Goal: Information Seeking & Learning: Learn about a topic

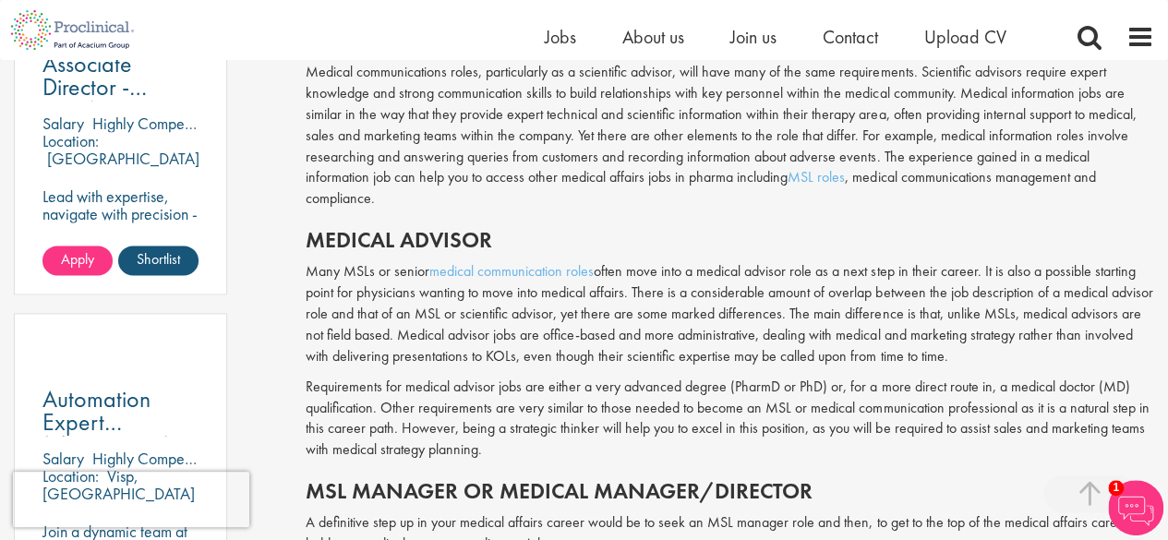
scroll to position [1154, 0]
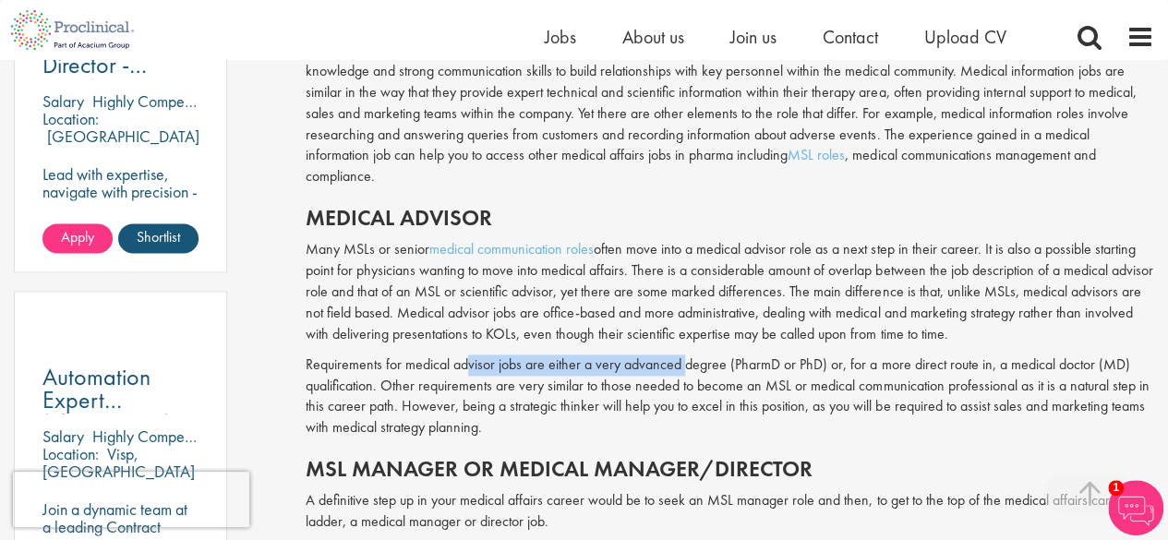
drag, startPoint x: 470, startPoint y: 345, endPoint x: 687, endPoint y: 340, distance: 217.0
click at [574, 354] on p "Requirements for medical advisor jobs are either a very advanced degree (PharmD…" at bounding box center [729, 396] width 848 height 84
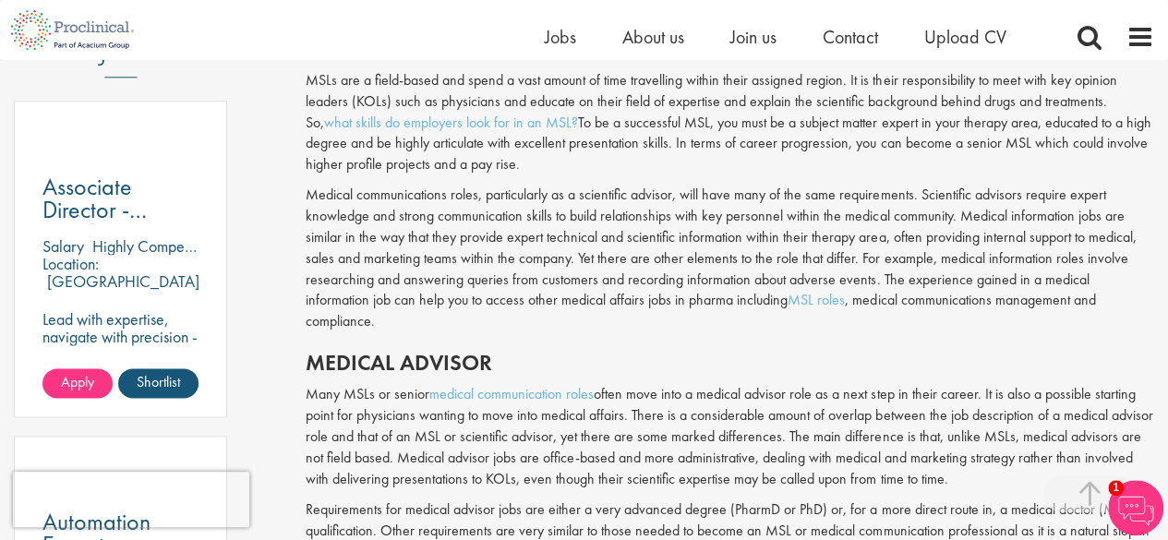
scroll to position [1015, 0]
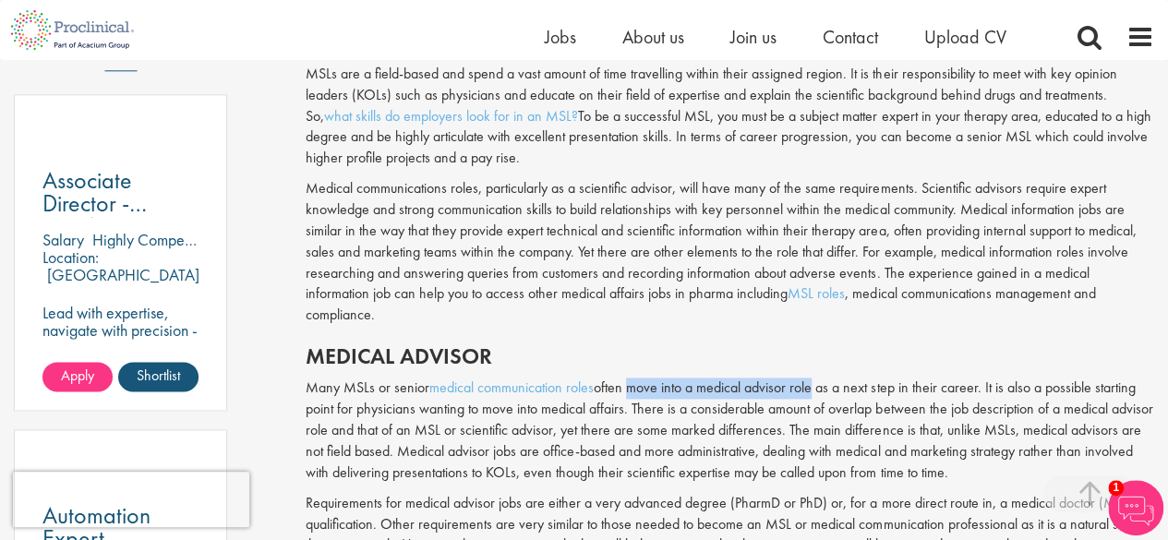
drag, startPoint x: 628, startPoint y: 370, endPoint x: 814, endPoint y: 366, distance: 186.5
click at [574, 377] on p "Many MSLs or senior medical communication roles often move into a medical advis…" at bounding box center [729, 429] width 848 height 105
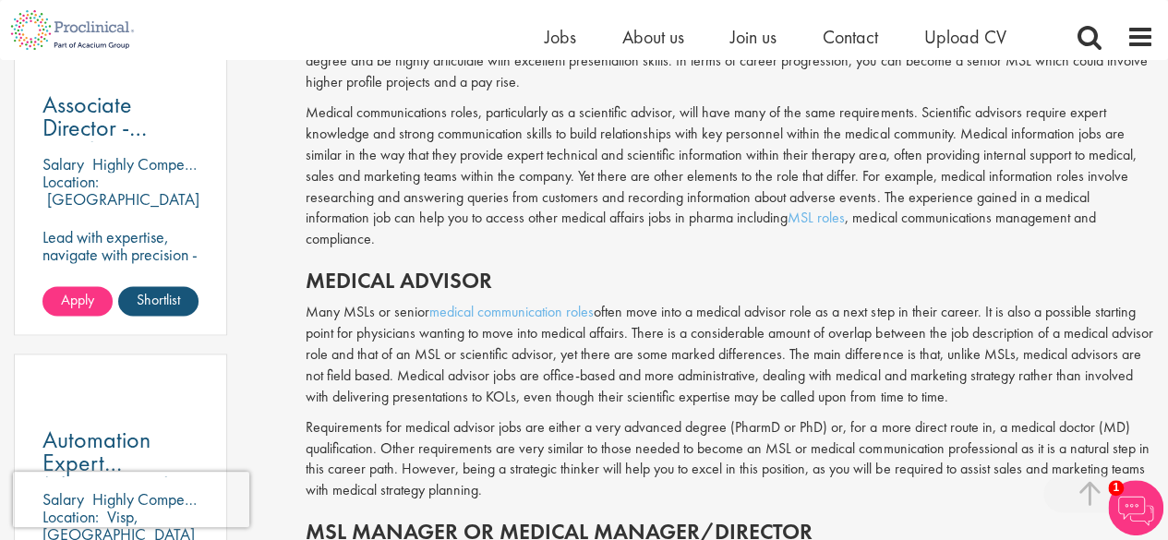
scroll to position [1097, 0]
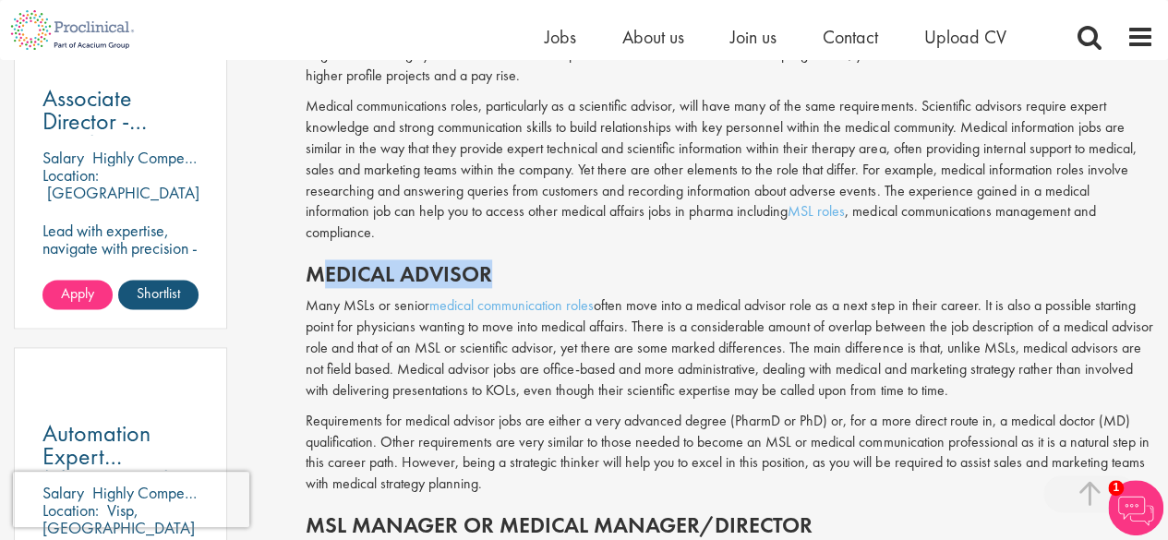
drag, startPoint x: 319, startPoint y: 250, endPoint x: 497, endPoint y: 250, distance: 177.2
click at [497, 262] on h2 "Medical advisor" at bounding box center [729, 274] width 848 height 24
drag, startPoint x: 737, startPoint y: 393, endPoint x: 779, endPoint y: 397, distance: 42.6
click at [574, 411] on p "Requirements for medical advisor jobs are either a very advanced degree (PharmD…" at bounding box center [729, 453] width 848 height 84
drag, startPoint x: 731, startPoint y: 398, endPoint x: 778, endPoint y: 398, distance: 47.1
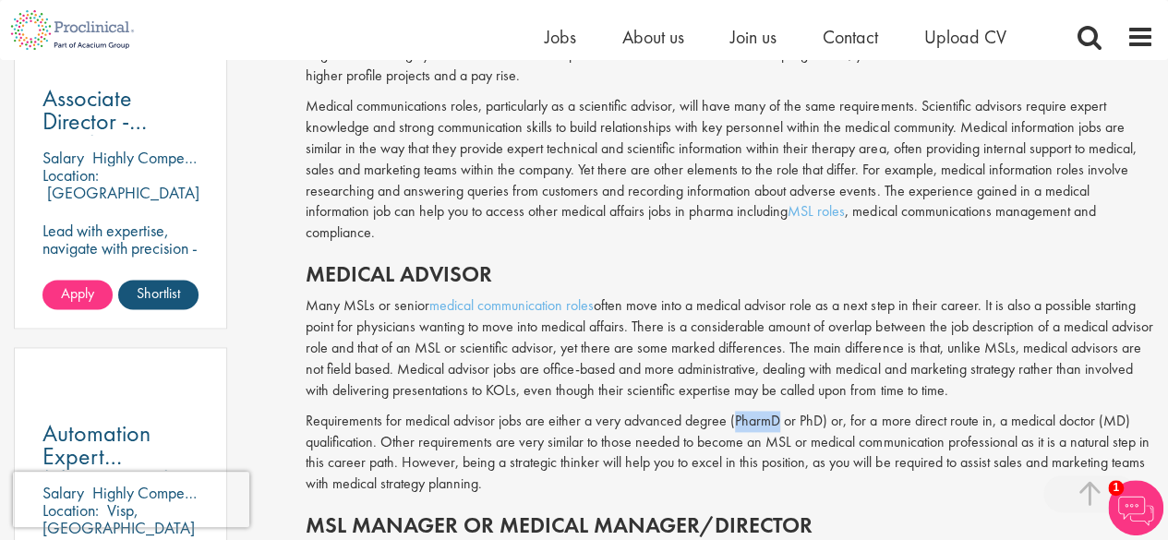
click at [574, 411] on p "Requirements for medical advisor jobs are either a very advanced degree (PharmD…" at bounding box center [729, 453] width 848 height 84
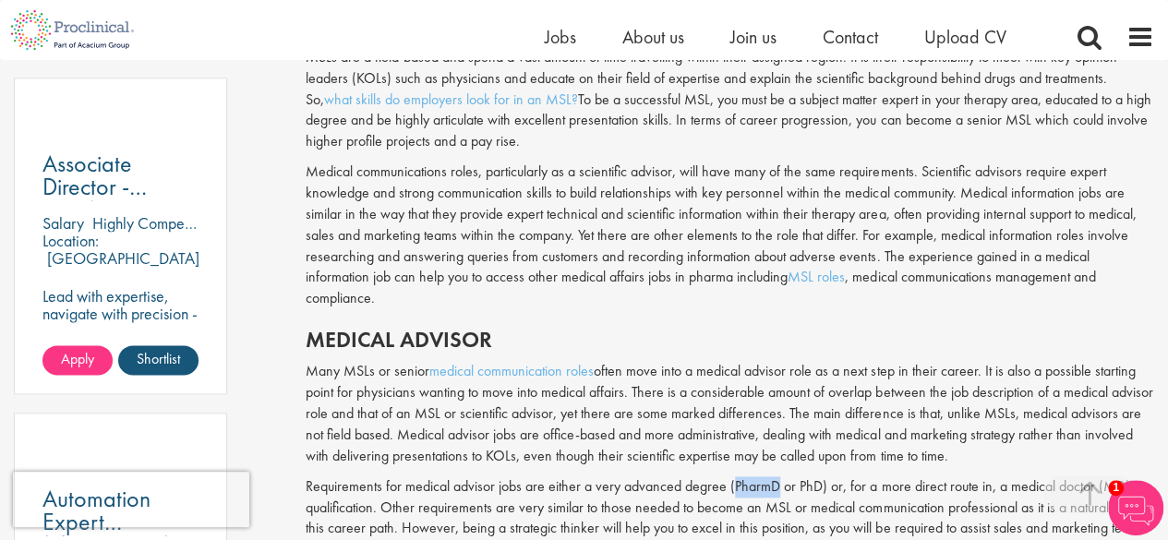
scroll to position [1037, 0]
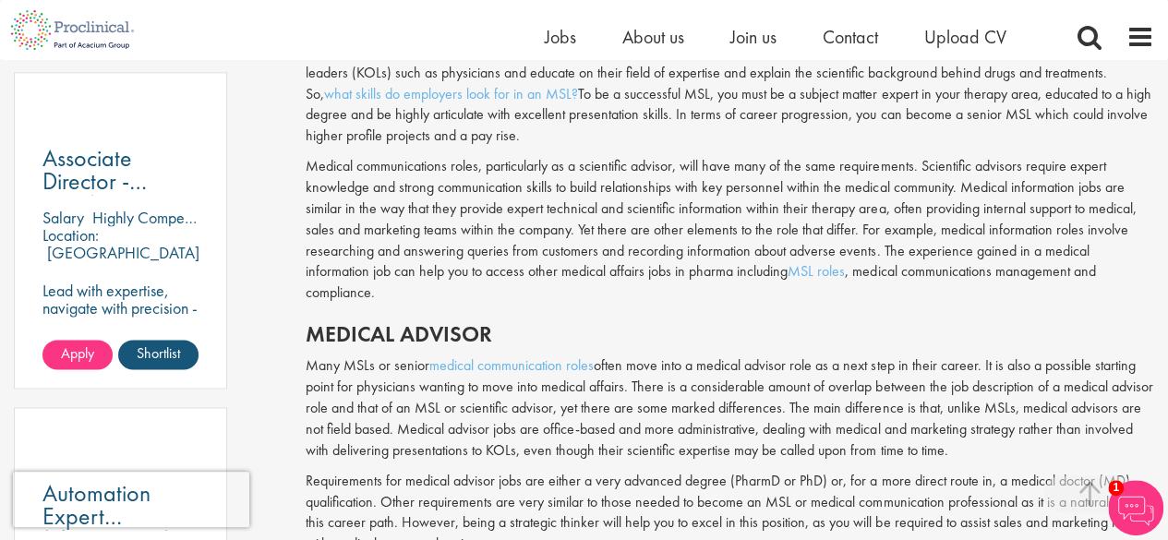
click at [574, 322] on h2 "Medical advisor" at bounding box center [729, 334] width 848 height 24
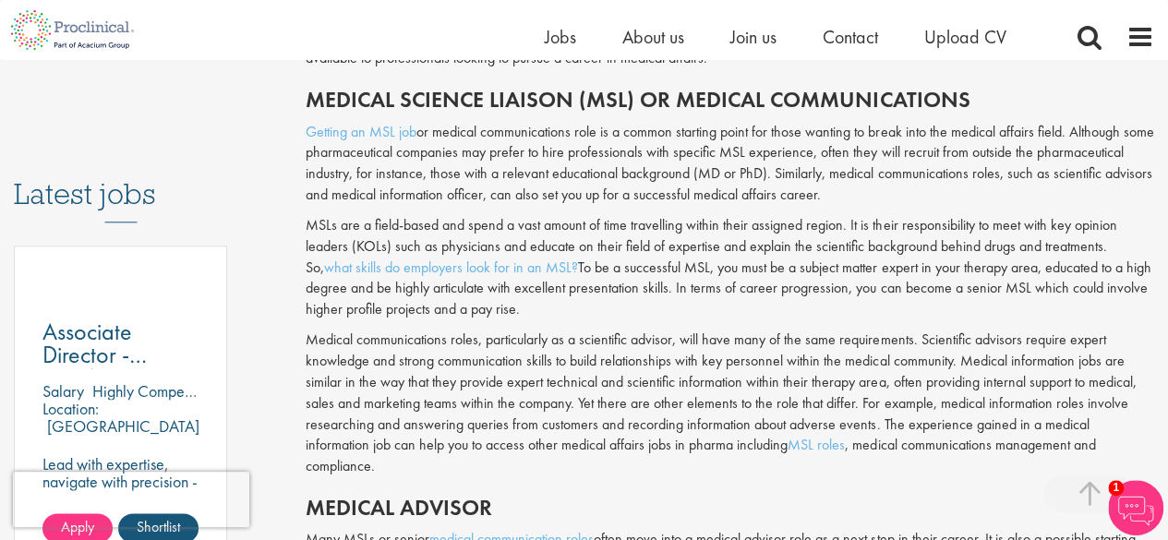
scroll to position [869, 0]
